Goal: Task Accomplishment & Management: Manage account settings

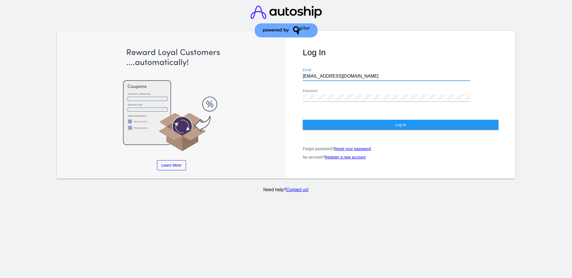
drag, startPoint x: 349, startPoint y: 69, endPoint x: 285, endPoint y: 62, distance: 64.4
click at [286, 62] on div "Log In [EMAIL_ADDRESS][DOMAIN_NAME] Email Password Log In Forgot password? Rese…" at bounding box center [400, 105] width 229 height 148
paste input "[EMAIL_ADDRESS][DOMAIN_NAME]"
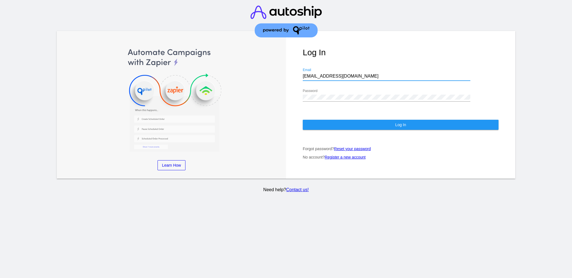
type input "[EMAIL_ADDRESS][DOMAIN_NAME]"
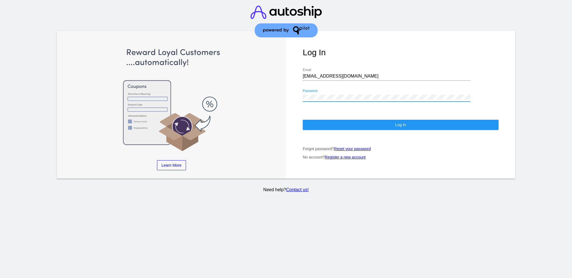
click at [290, 91] on div "Log In [EMAIL_ADDRESS][DOMAIN_NAME] Email Password Log In Forgot password? Rese…" at bounding box center [400, 105] width 229 height 148
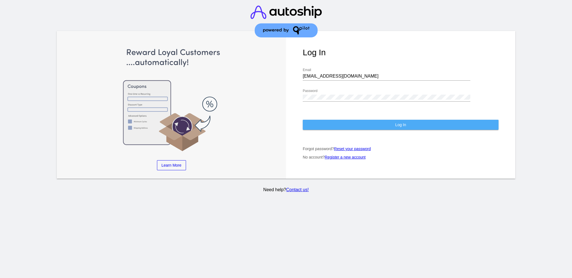
click at [314, 123] on button "Log In" at bounding box center [401, 125] width 196 height 10
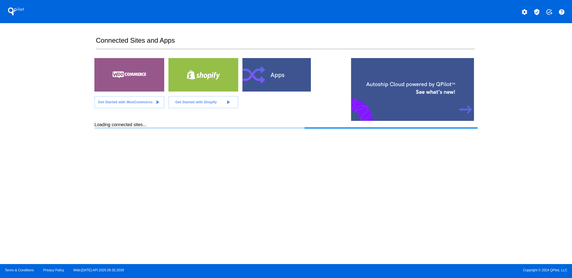
click at [538, 10] on mat-icon "verified_user" at bounding box center [537, 12] width 7 height 7
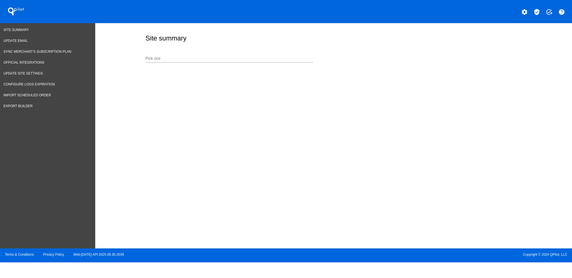
click at [210, 59] on input "Pick one" at bounding box center [230, 58] width 168 height 4
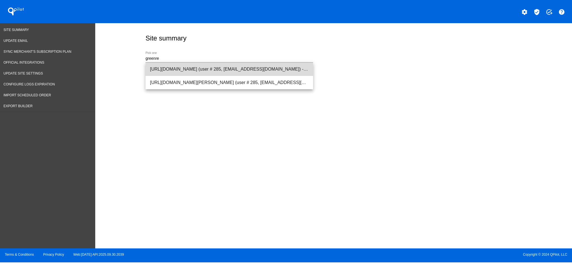
click at [215, 70] on span "[URL][DOMAIN_NAME] (user # 285, [EMAIL_ADDRESS][DOMAIN_NAME]) - Production" at bounding box center [229, 69] width 159 height 13
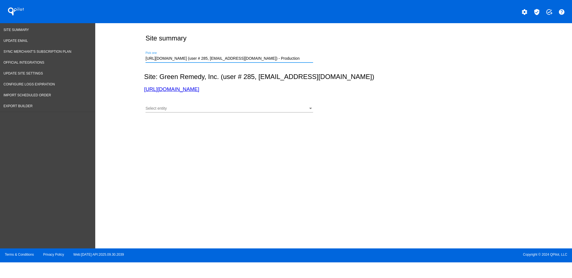
click at [209, 113] on div "Select entity Select entity" at bounding box center [230, 110] width 168 height 16
click at [210, 107] on div "Select entity" at bounding box center [227, 108] width 163 height 4
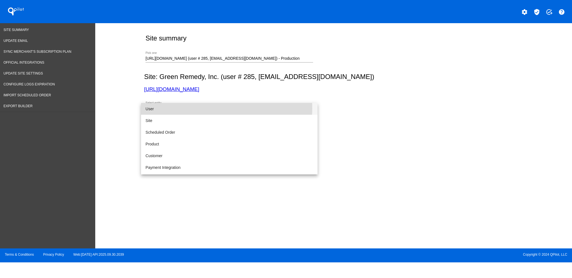
click at [213, 108] on span "User" at bounding box center [230, 109] width 168 height 12
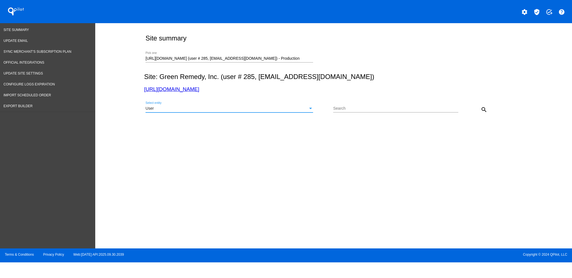
click at [486, 110] on mat-icon "search" at bounding box center [484, 109] width 7 height 7
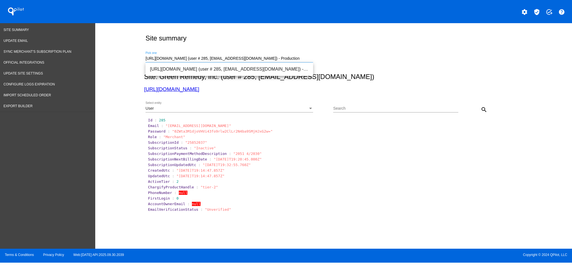
drag, startPoint x: 288, startPoint y: 57, endPoint x: 123, endPoint y: 55, distance: 164.9
click at [123, 55] on div "Site summary [URL][DOMAIN_NAME] (user # 285, [EMAIL_ADDRESS][DOMAIN_NAME]) - Pr…" at bounding box center [333, 134] width 477 height 223
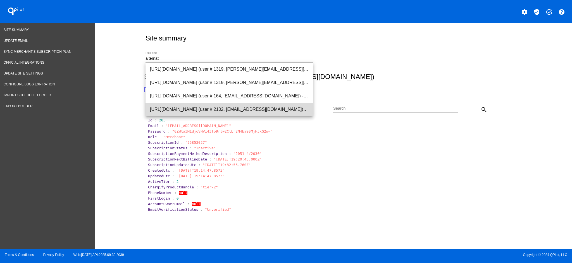
click at [211, 110] on span "[URL][DOMAIN_NAME] (user # 2102, [EMAIL_ADDRESS][DOMAIN_NAME]) - Production" at bounding box center [229, 109] width 159 height 13
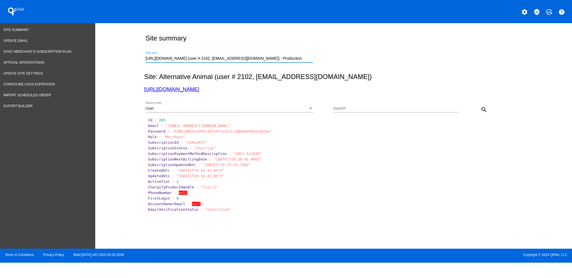
click at [211, 105] on div "User Select entity" at bounding box center [230, 107] width 168 height 11
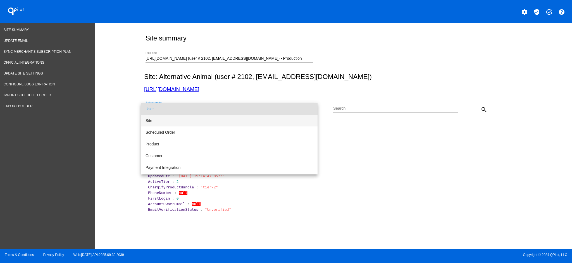
click at [213, 119] on span "Site" at bounding box center [230, 121] width 168 height 12
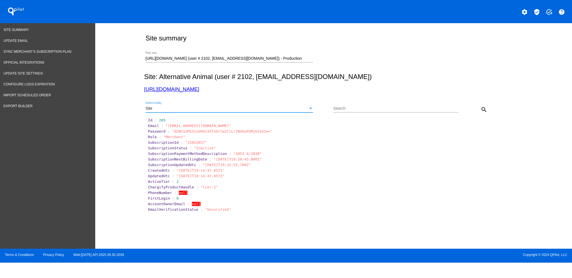
click at [483, 110] on mat-icon "search" at bounding box center [484, 109] width 7 height 7
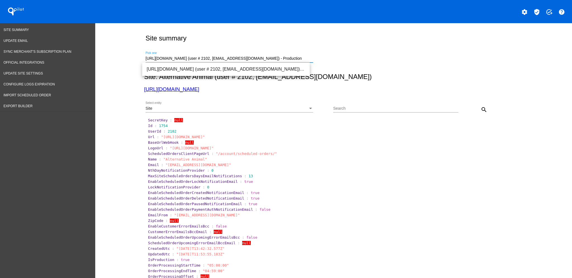
drag, startPoint x: 304, startPoint y: 56, endPoint x: 98, endPoint y: 52, distance: 206.5
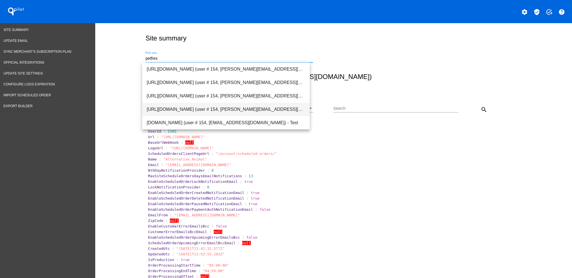
click at [256, 114] on span "[URL][DOMAIN_NAME] (user # 154, [PERSON_NAME][EMAIL_ADDRESS][DOMAIN_NAME]) - Pr…" at bounding box center [226, 109] width 159 height 13
type input "[URL][DOMAIN_NAME] (user # 154, [PERSON_NAME][EMAIL_ADDRESS][DOMAIN_NAME]) - Pr…"
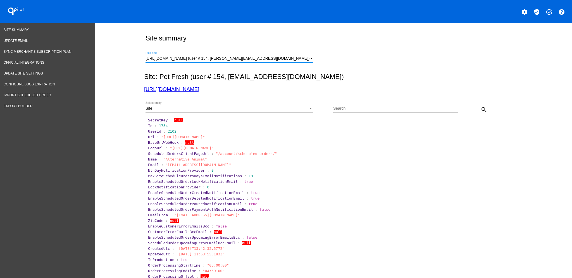
click at [279, 108] on div "Site" at bounding box center [227, 108] width 163 height 4
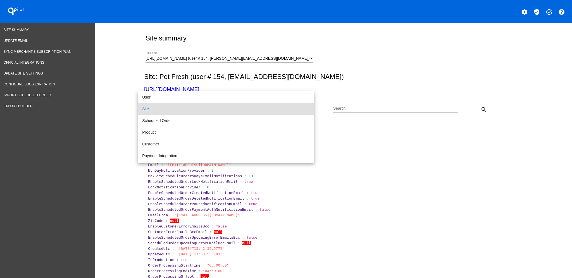
click at [293, 59] on div at bounding box center [286, 139] width 572 height 278
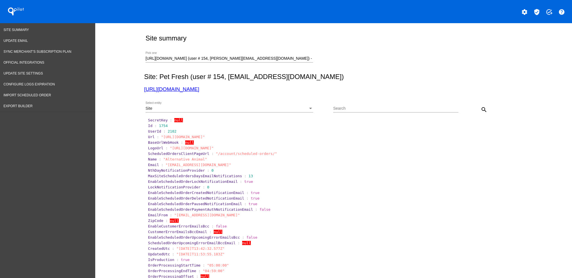
drag, startPoint x: 196, startPoint y: 86, endPoint x: 184, endPoint y: 90, distance: 13.0
click at [47, 105] on link "Export Builder" at bounding box center [47, 106] width 95 height 11
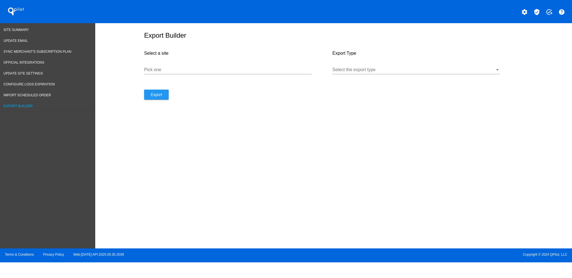
click at [166, 71] on input "Pick one" at bounding box center [228, 69] width 168 height 5
paste input "[URL][DOMAIN_NAME]"
type input "[URL][DOMAIN_NAME]"
click at [346, 80] on div "Select the export type" at bounding box center [416, 71] width 168 height 18
click at [347, 74] on div at bounding box center [416, 74] width 168 height 0
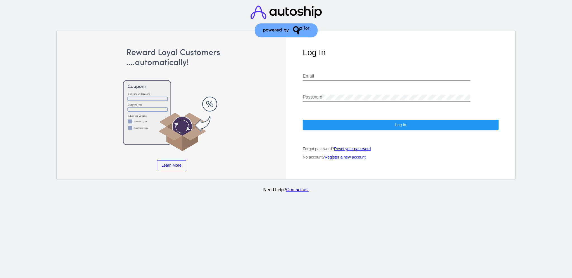
type input "[EMAIL_ADDRESS][DOMAIN_NAME]"
click at [421, 122] on button "Log In" at bounding box center [401, 125] width 196 height 10
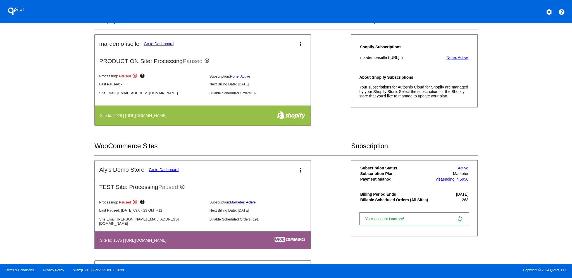
scroll to position [186, 0]
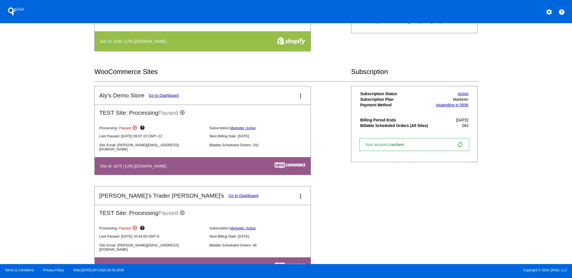
drag, startPoint x: 337, startPoint y: 137, endPoint x: 172, endPoint y: 95, distance: 170.4
click at [172, 95] on link "Go to Dashboard" at bounding box center [164, 95] width 30 height 4
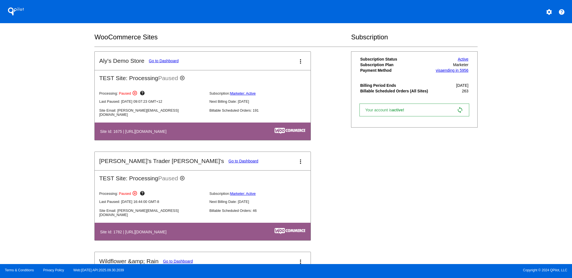
scroll to position [261, 0]
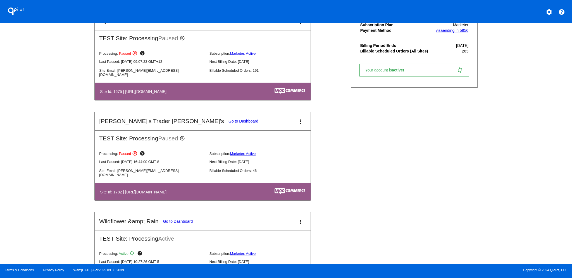
click at [175, 113] on mat-card-header "Aly's Trader Joey's Go to Dashboard more_vert" at bounding box center [203, 121] width 216 height 18
click at [229, 120] on link "Go to Dashboard" at bounding box center [244, 121] width 30 height 4
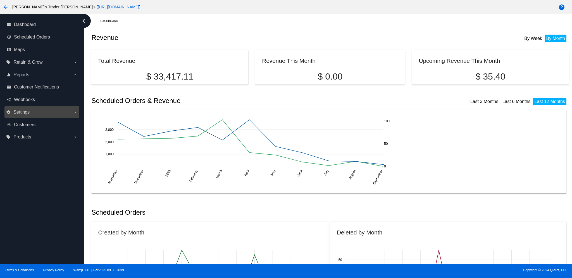
click at [75, 111] on icon "arrow_drop_down" at bounding box center [75, 112] width 4 height 4
click at [0, 0] on input "settings Settings arrow_drop_down" at bounding box center [0, 0] width 0 height 0
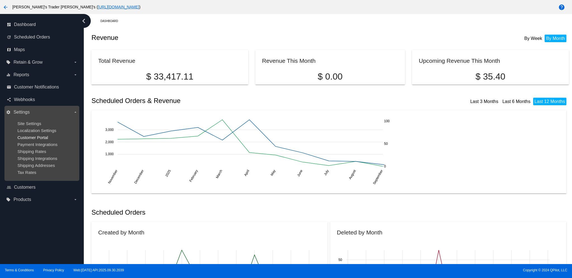
click at [41, 137] on span "Customer Portal" at bounding box center [32, 137] width 31 height 5
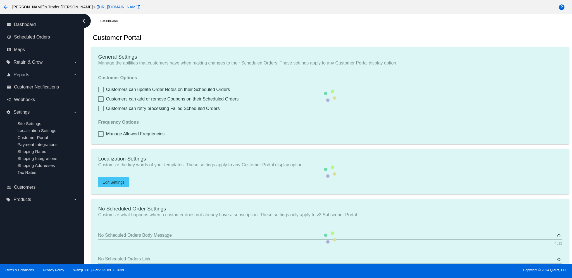
checkbox input "true"
type input "Create a Subscription"
type input "https://woocommerce-753422-3000549.cloudwaysapps.com//my-account/scheduled-orde…"
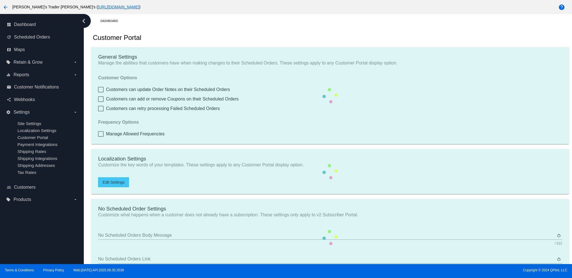
checkbox input "true"
type input "1"
type input "20"
type input "500"
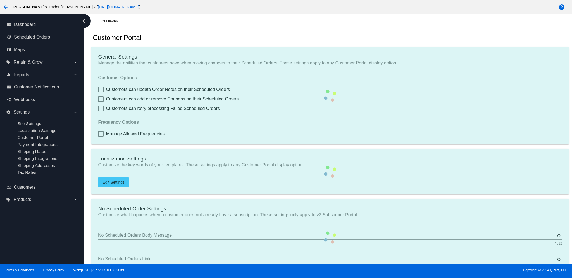
type input "500"
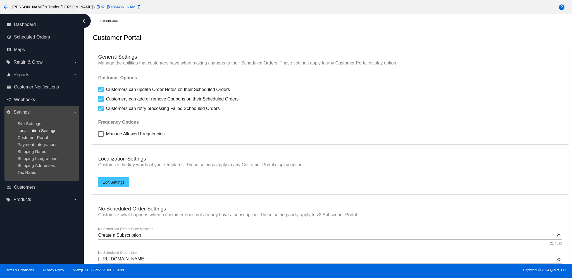
click at [34, 130] on span "Localization Settings" at bounding box center [36, 130] width 39 height 5
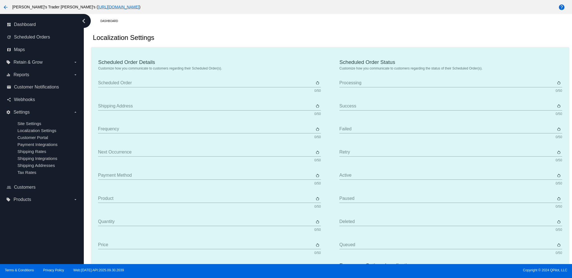
type input "Scheduled Order"
type input "Shipping Address"
type input "Frequency"
type input "Next Occurrence"
type input "Payment Method"
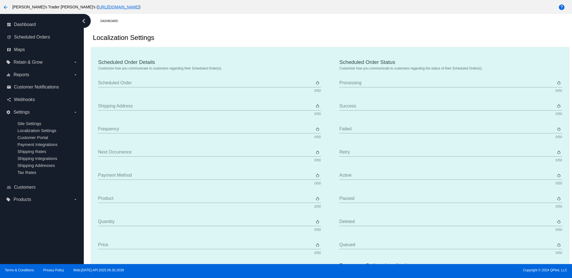
type input "Product"
type input "Quantity"
type input "Price"
type input "Out of Stock"
type input "Subtotal"
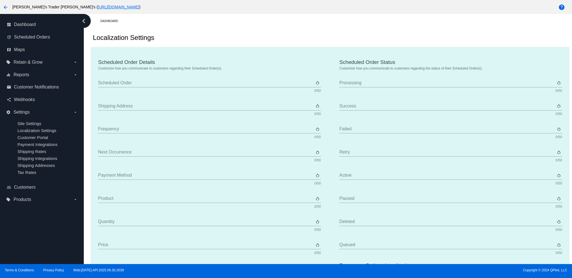
type input "Shipping"
type input "Tax"
type input "TBD"
type input "Total"
type input "No Payment Method"
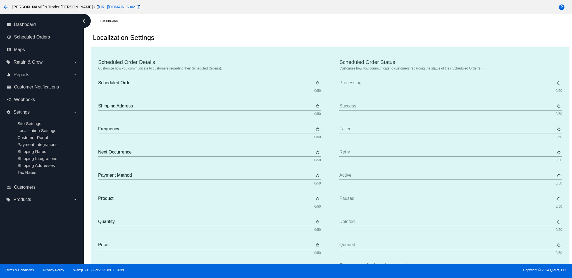
type input "Autoship & Save"
type input "Processing"
type input "Success"
type input "Failed"
type input "Retry"
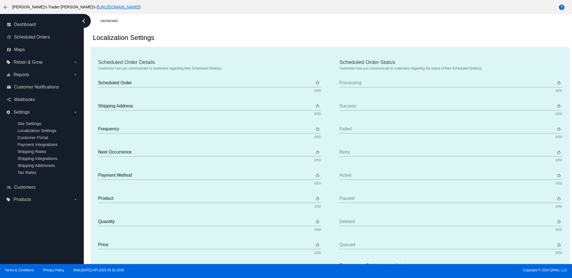
type input "Active"
type input "Paused"
type input "Deleted"
type input "Queued"
type input "Every"
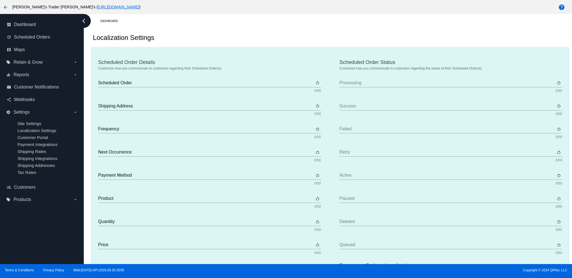
type input "Days"
type input "Weeks"
type input "Months"
type input "Sunday"
type input "Monday"
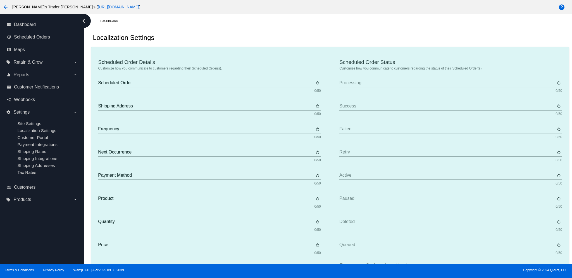
type input "Tuesday"
type input "Wednesday"
type input "Thursday"
type input "Friday"
type input "Saturday"
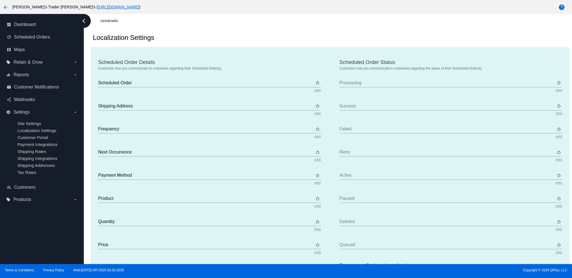
type input "The {frequency_day_number} {frequency_day_suffix} of every month"
type input "st"
type input "nd"
type input "rd"
type input "th"
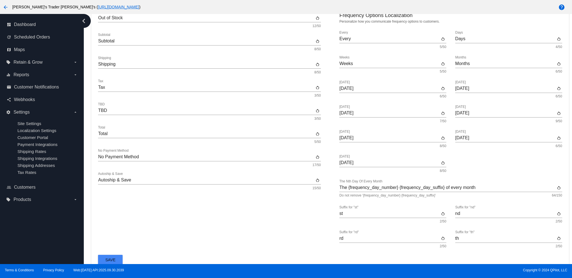
scroll to position [256, 0]
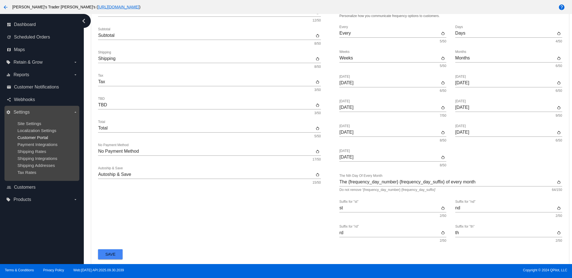
click at [37, 135] on span "Customer Portal" at bounding box center [32, 137] width 31 height 5
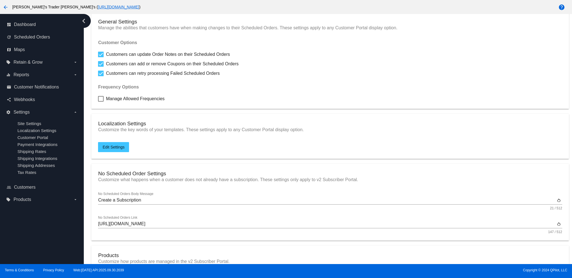
scroll to position [32, 0]
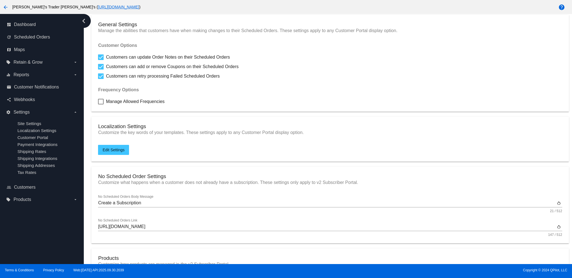
drag, startPoint x: 108, startPoint y: 148, endPoint x: 115, endPoint y: 149, distance: 6.7
click at [115, 149] on span "Edit Settings" at bounding box center [114, 150] width 22 height 4
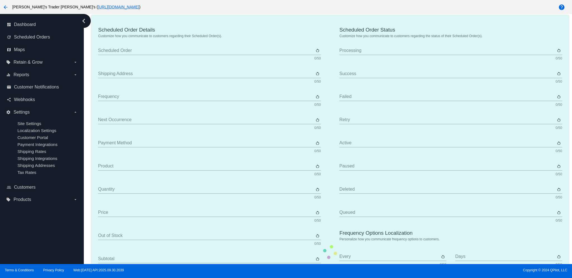
type input "Scheduled Order"
type input "Shipping Address"
type input "Frequency"
type input "Next Occurrence"
type input "Payment Method"
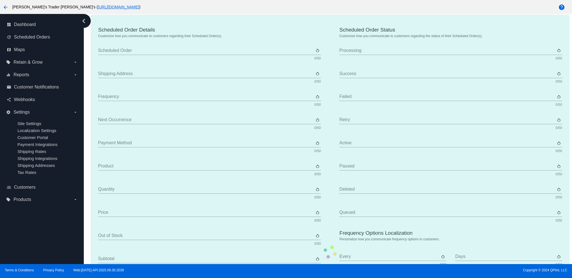
type input "Product"
type input "Quantity"
type input "Price"
type input "Out of Stock"
type input "Subtotal"
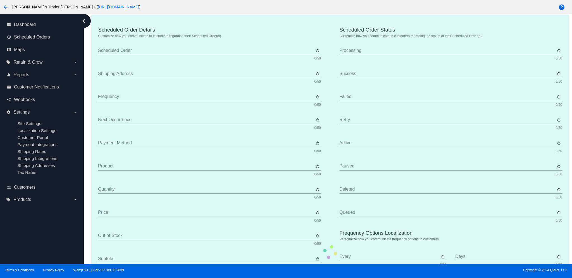
type input "Shipping"
type input "Tax"
type input "TBD"
type input "Total"
type input "No Payment Method"
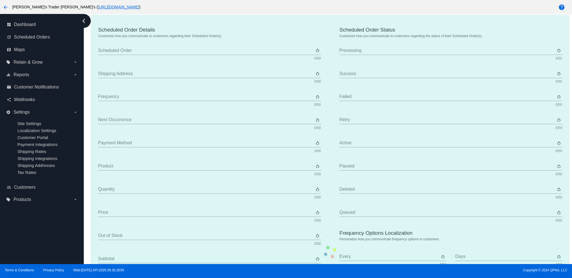
type input "Autoship & Save"
type input "Processing"
type input "Success"
type input "Failed"
type input "Retry"
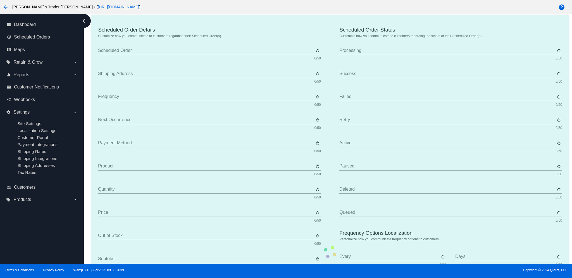
type input "Active"
type input "Paused"
type input "Deleted"
type input "Queued"
type input "Every"
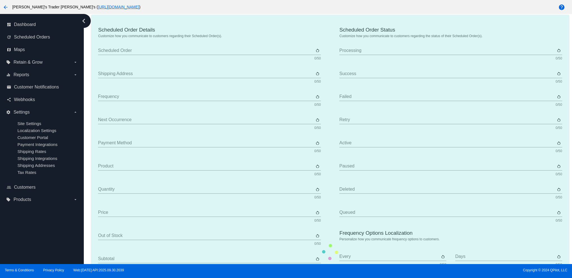
type input "Days"
type input "Weeks"
type input "Months"
type input "Sunday"
type input "Monday"
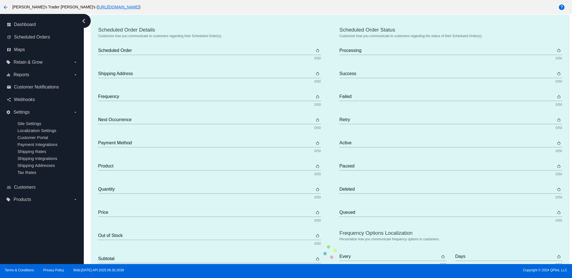
type input "Tuesday"
type input "Wednesday"
type input "Thursday"
type input "Friday"
type input "Saturday"
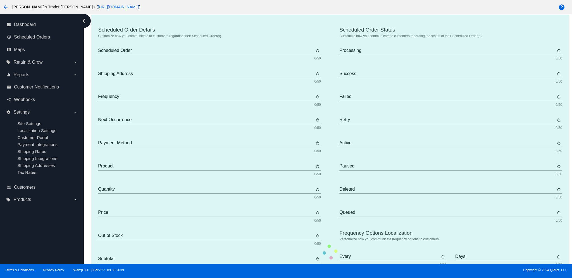
type input "The {frequency_day_number} {frequency_day_suffix} of every month"
type input "st"
type input "nd"
type input "rd"
type input "th"
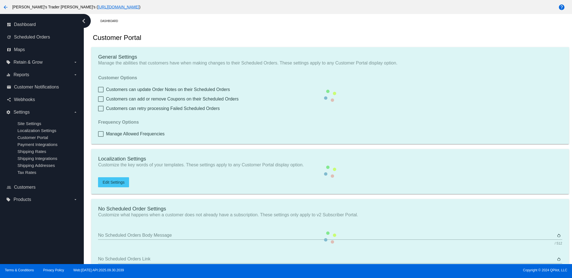
checkbox input "true"
type input "Create a Subscription"
type input "https://woocommerce-753422-3000549.cloudwaysapps.com//my-account/scheduled-orde…"
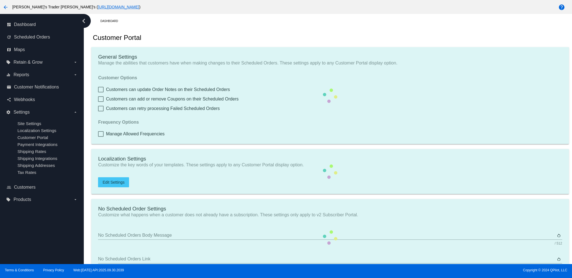
checkbox input "true"
type input "1"
type input "20"
type input "500"
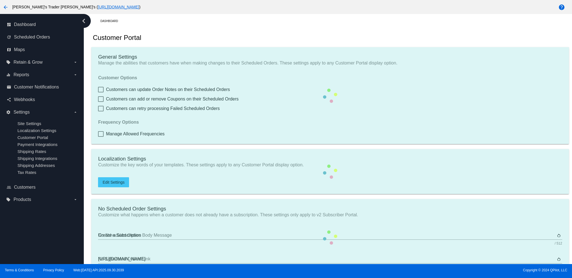
type input "500"
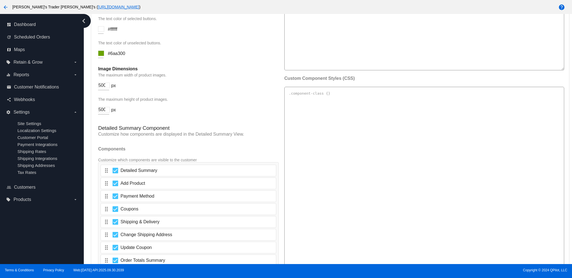
scroll to position [894, 0]
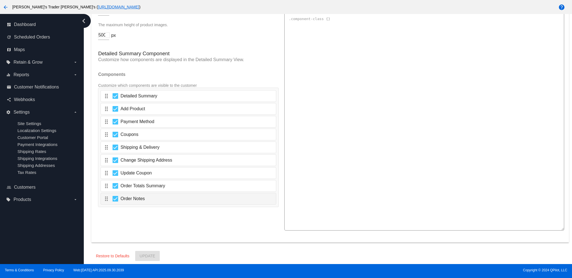
click at [153, 200] on div "drag_indicator Order Notes" at bounding box center [188, 199] width 175 height 12
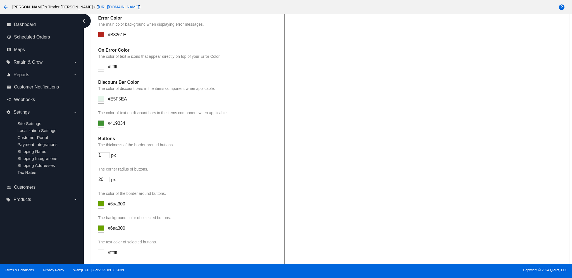
scroll to position [447, 0]
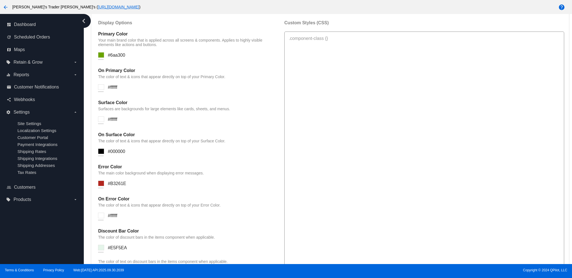
paste textarea "/* Style specifically the Cancel button in action groups */ .dc-card_actions md…"
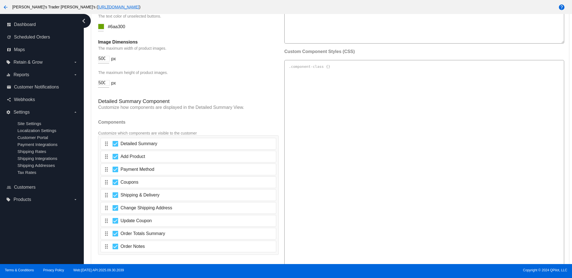
scroll to position [900, 0]
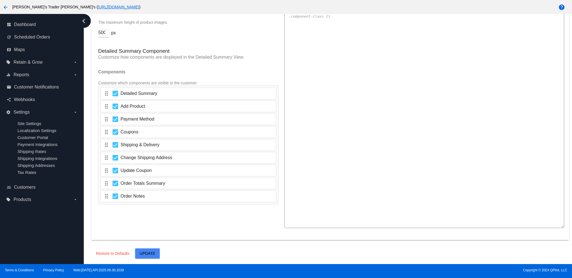
drag, startPoint x: 150, startPoint y: 252, endPoint x: 156, endPoint y: 248, distance: 7.2
click at [150, 251] on span "Update" at bounding box center [148, 253] width 16 height 4
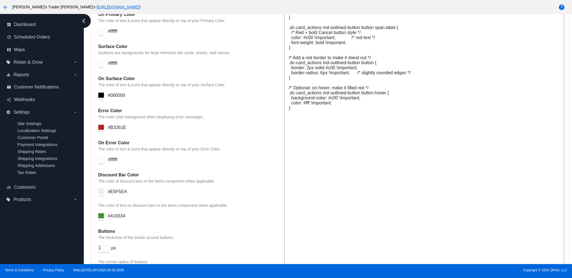
scroll to position [490, 0]
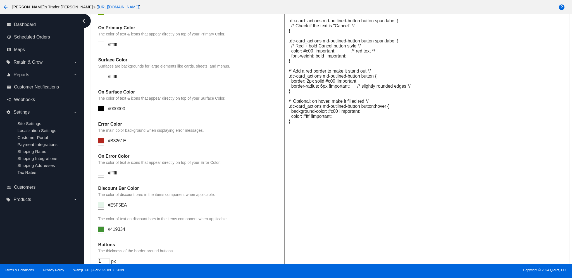
click at [343, 143] on textarea "/* Style specifically the Cancel button in action groups */ .dc-card_actions md…" at bounding box center [424, 194] width 280 height 411
click at [337, 158] on textarea "/* Style specifically the Cancel button in action groups */ .dc-card_actions md…" at bounding box center [424, 194] width 280 height 411
click at [338, 147] on textarea "/* Style specifically the Cancel button in action groups */ .dc-card_actions md…" at bounding box center [424, 194] width 280 height 411
paste textarea "/* Target Cancel button by its label text and style it */ md-outlined-button bu…"
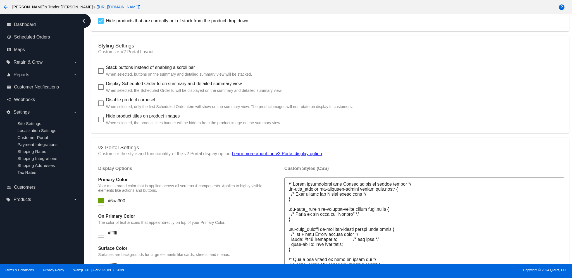
scroll to position [0, 0]
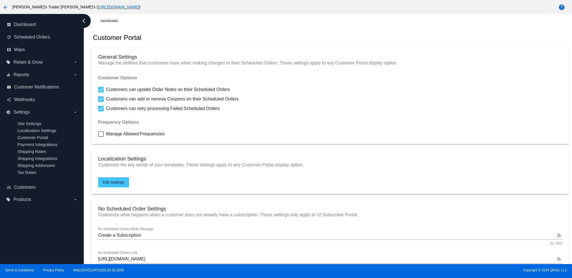
drag, startPoint x: 310, startPoint y: 127, endPoint x: 284, endPoint y: -25, distance: 154.2
click at [284, 0] on html "arrow_back Aly's Trader Joey's ( https://woocommerce-753422-3000549.cloudwaysap…" at bounding box center [286, 139] width 572 height 278
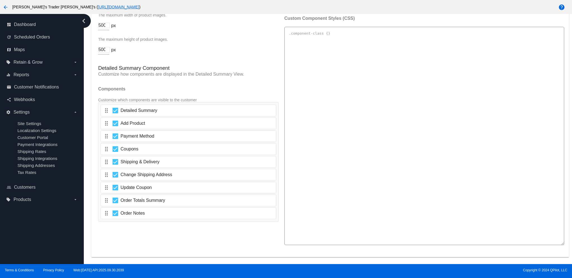
scroll to position [900, 0]
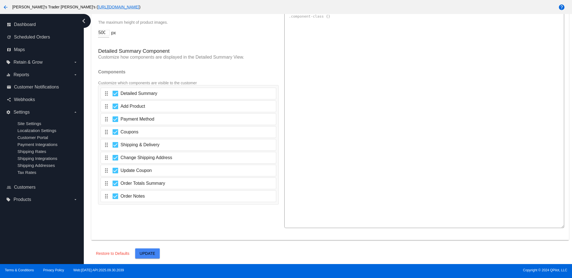
type textarea "/* Target Cancel button by its label text and style it */ md-outlined-button bu…"
click at [154, 256] on button "Update" at bounding box center [147, 254] width 25 height 10
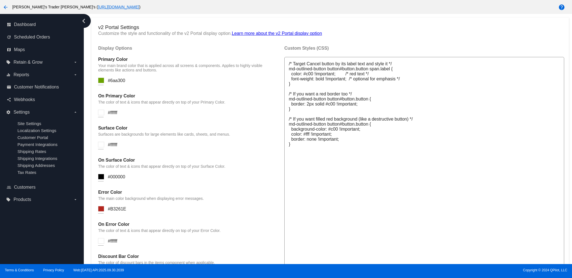
scroll to position [378, 0]
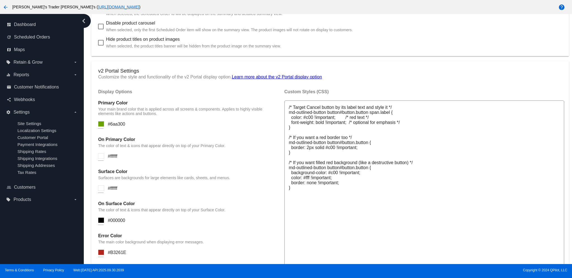
drag, startPoint x: 338, startPoint y: 241, endPoint x: 254, endPoint y: 70, distance: 190.7
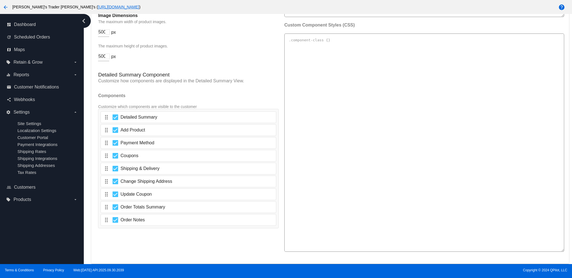
scroll to position [900, 0]
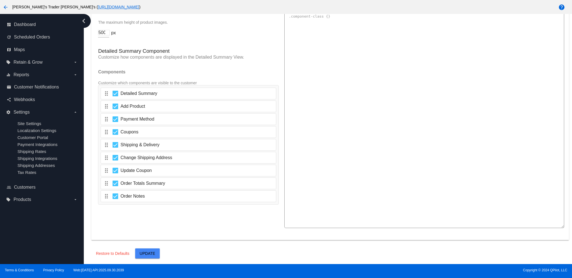
click at [153, 251] on button "Update" at bounding box center [147, 254] width 25 height 10
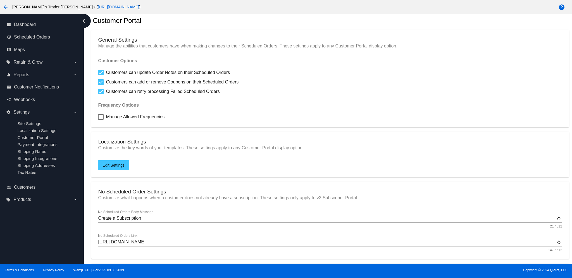
scroll to position [6, 0]
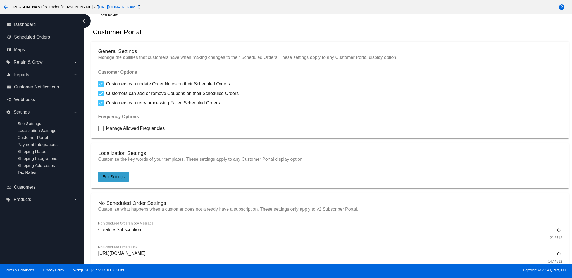
click at [122, 181] on button "Edit Settings" at bounding box center [113, 177] width 31 height 10
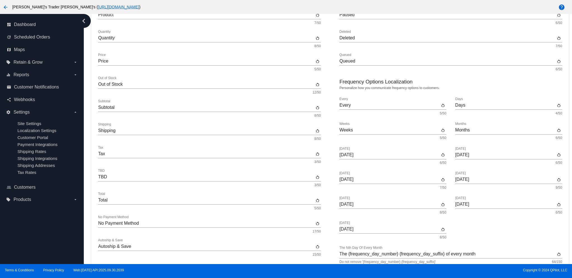
scroll to position [229, 0]
